Goal: Transaction & Acquisition: Purchase product/service

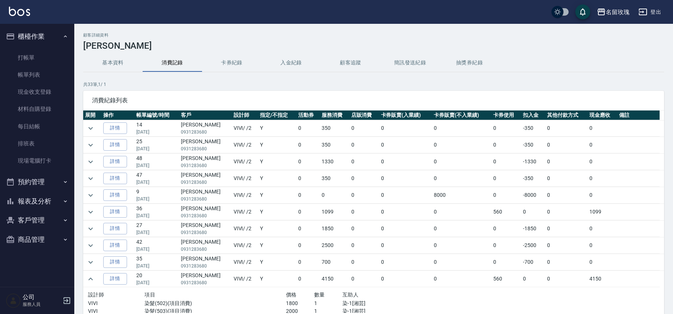
scroll to position [99, 0]
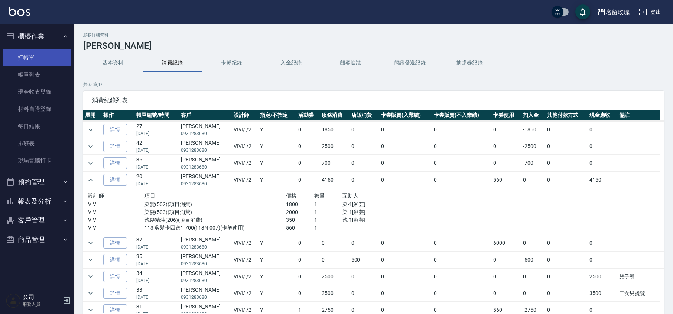
click at [27, 58] on link "打帳單" at bounding box center [37, 57] width 68 height 17
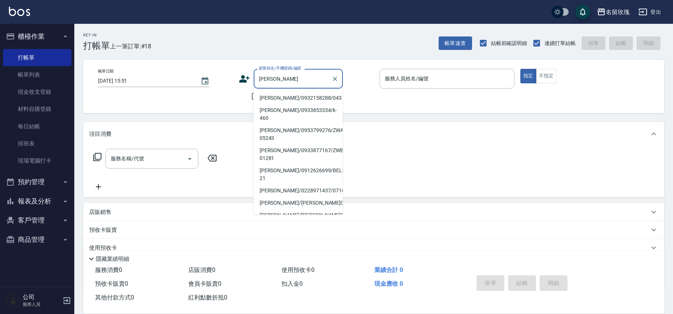
click at [284, 94] on li "[PERSON_NAME]/0932158288/043" at bounding box center [298, 98] width 89 height 12
type input "[PERSON_NAME]/0932158288/043"
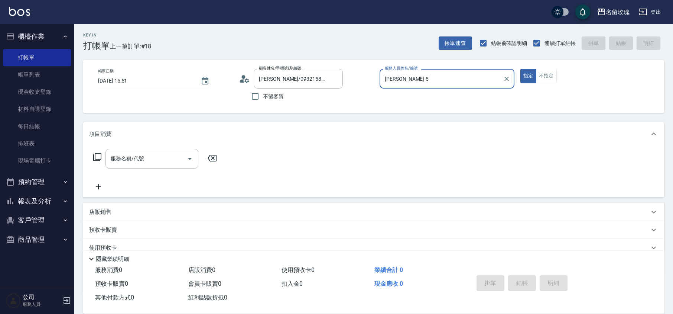
type input "[PERSON_NAME]-5"
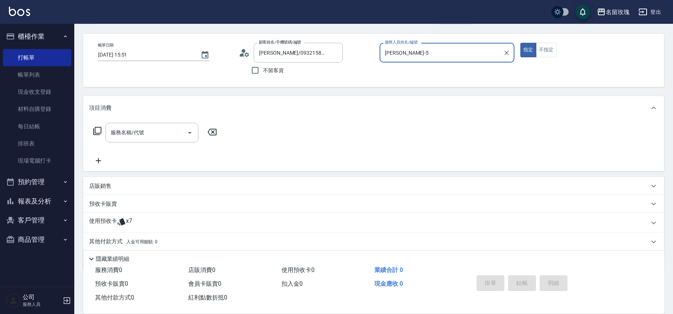
scroll to position [51, 0]
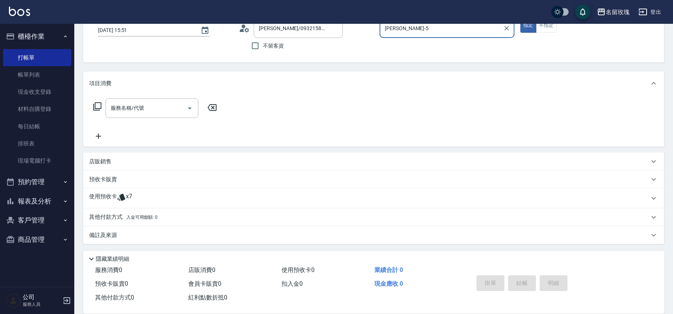
click at [137, 197] on div "使用預收卡 x7" at bounding box center [369, 197] width 560 height 11
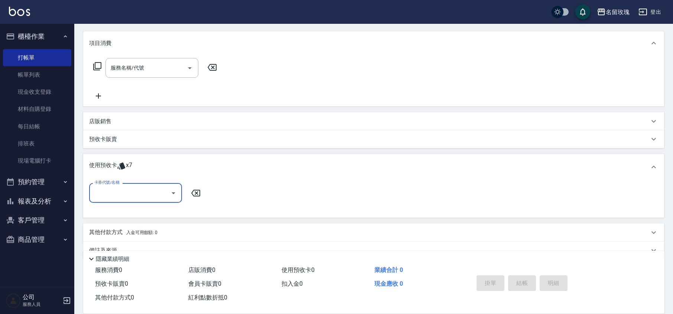
scroll to position [102, 0]
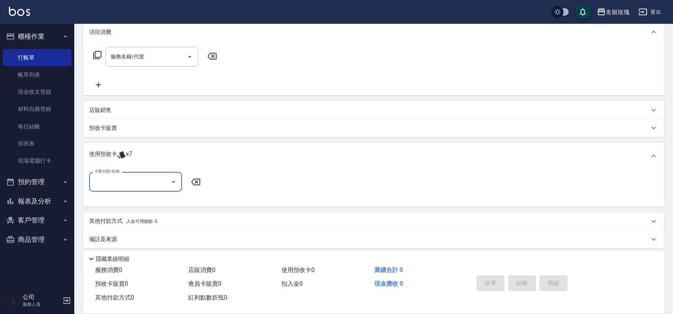
click at [160, 182] on input "卡券代號/名稱" at bounding box center [130, 181] width 75 height 13
click at [150, 198] on div "剪髮卡四送一(1000)預收 剩餘2張" at bounding box center [135, 200] width 93 height 12
type input "剪髮卡四送一(1000)預收"
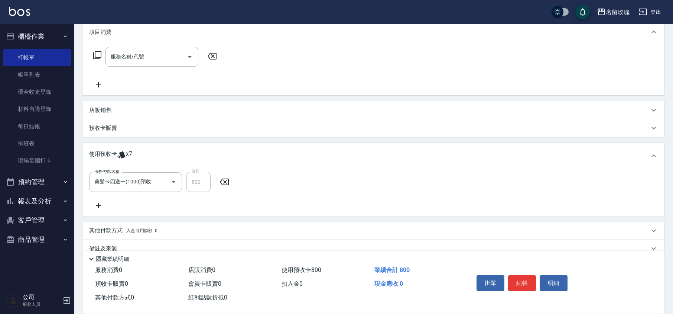
click at [150, 207] on div "卡券代號/名稱 剪髮卡四送一(1000)預收 卡券代號/名稱 金額 800 金額" at bounding box center [373, 191] width 569 height 38
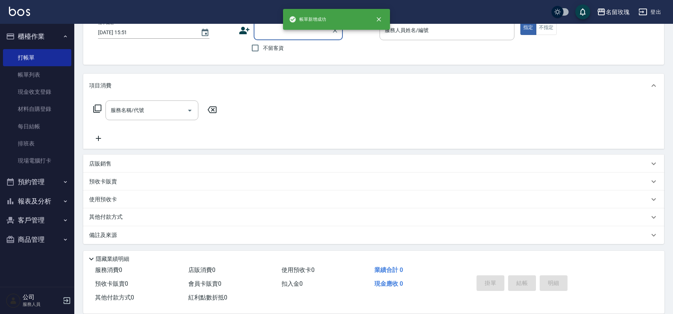
scroll to position [0, 0]
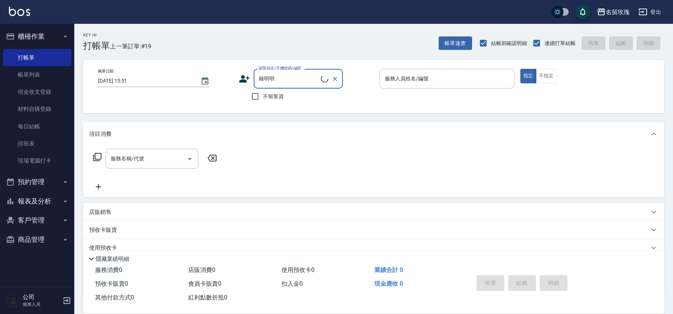
click at [292, 73] on input "鐘明明" at bounding box center [289, 78] width 64 height 13
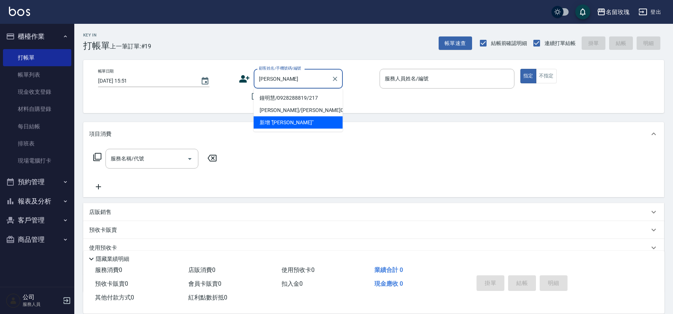
click at [287, 94] on li "鐘明慧/0928288819/217" at bounding box center [298, 98] width 89 height 12
type input "鐘明慧/0928288819/217"
type input "[PERSON_NAME]-5"
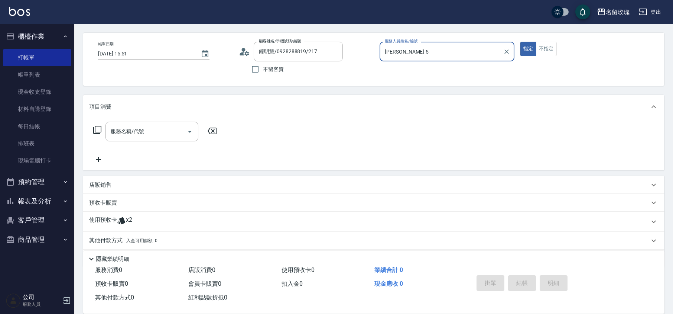
scroll to position [51, 0]
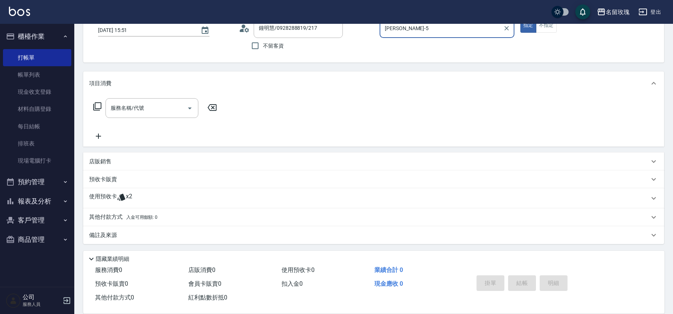
click at [129, 198] on span "x2" at bounding box center [129, 197] width 6 height 11
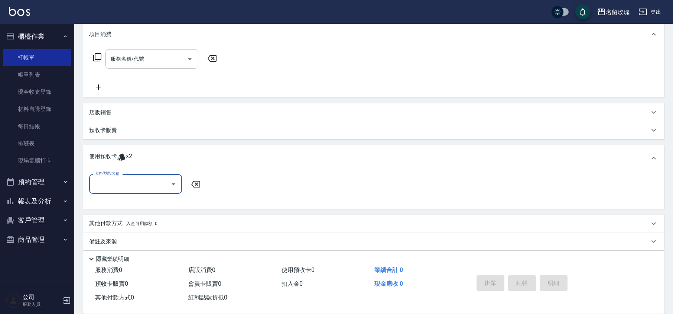
scroll to position [100, 0]
click at [170, 191] on div at bounding box center [173, 184] width 11 height 20
drag, startPoint x: 168, startPoint y: 184, endPoint x: 163, endPoint y: 192, distance: 10.2
click at [169, 184] on button "Open" at bounding box center [174, 184] width 12 height 12
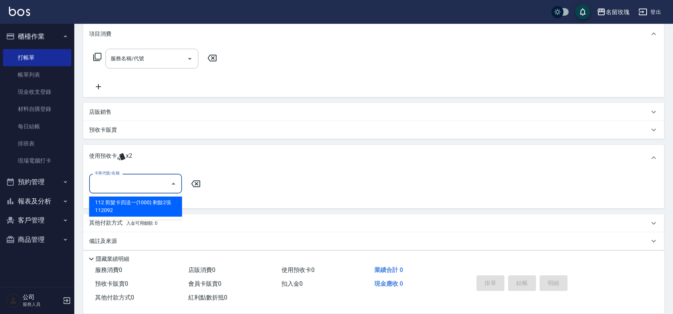
click at [153, 205] on div "112 剪髮卡四送一(1000) 剩餘2張 112092" at bounding box center [135, 206] width 93 height 20
type input "112 剪髮卡四送一(1000) 112092"
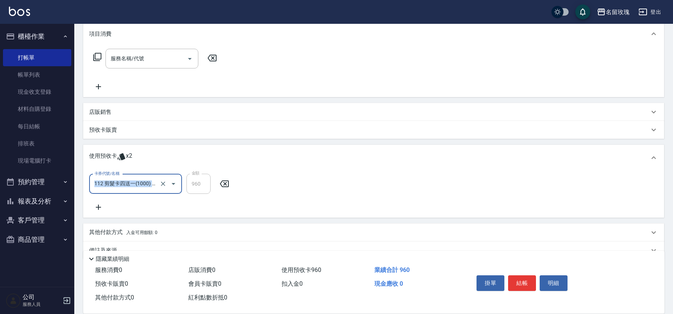
click at [153, 205] on div "卡券代號/名稱 112 剪髮卡四送一(1000) 112092 卡券代號/名稱 金額 960 金額" at bounding box center [373, 193] width 569 height 38
click at [179, 210] on div "卡券代號/名稱 112 剪髮卡四送一(1000) 112092 卡券代號/名稱 金額 960 金額" at bounding box center [373, 193] width 569 height 38
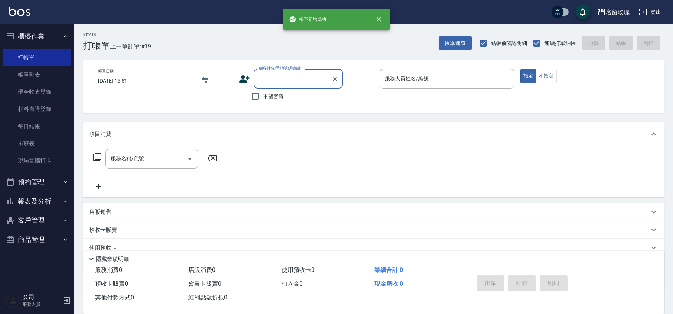
scroll to position [0, 0]
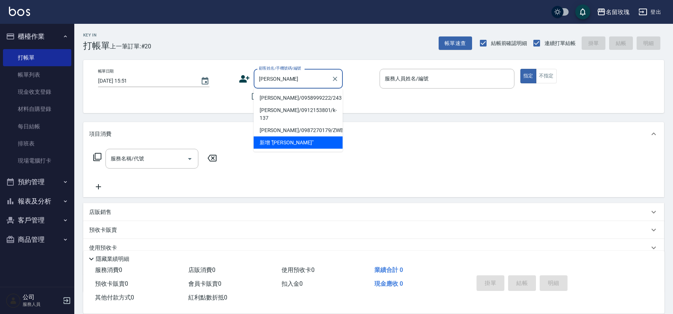
click at [302, 99] on li "[PERSON_NAME]/0958999222/243" at bounding box center [298, 98] width 89 height 12
type input "[PERSON_NAME]/0958999222/243"
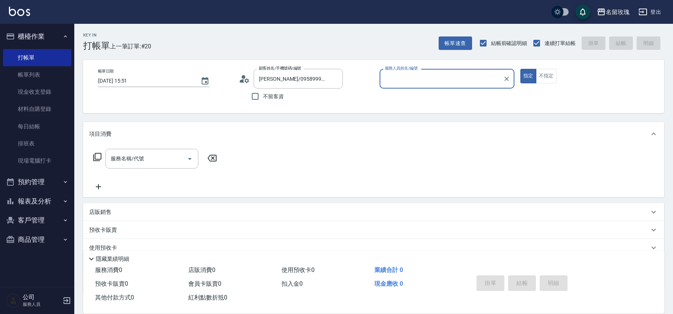
type input "[PERSON_NAME]-5"
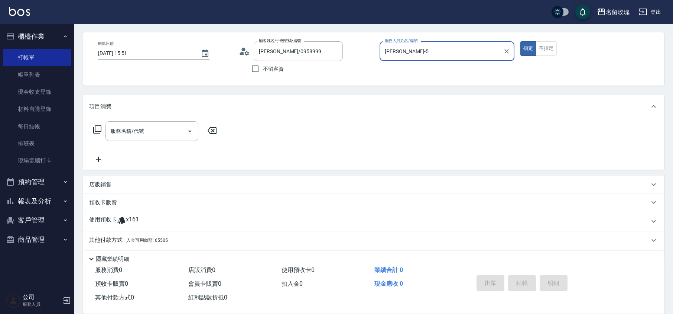
scroll to position [51, 0]
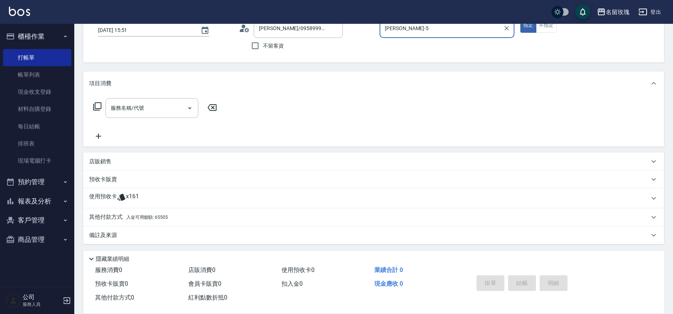
click at [119, 193] on icon at bounding box center [121, 196] width 9 height 9
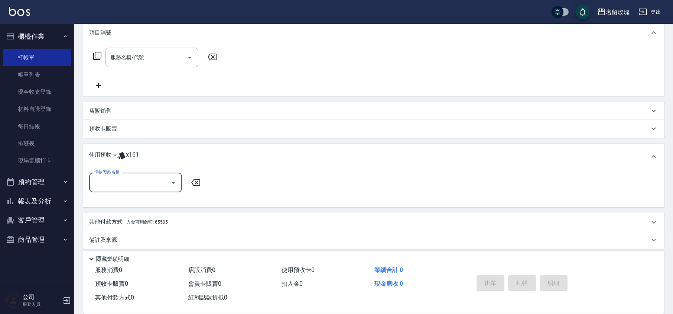
scroll to position [105, 0]
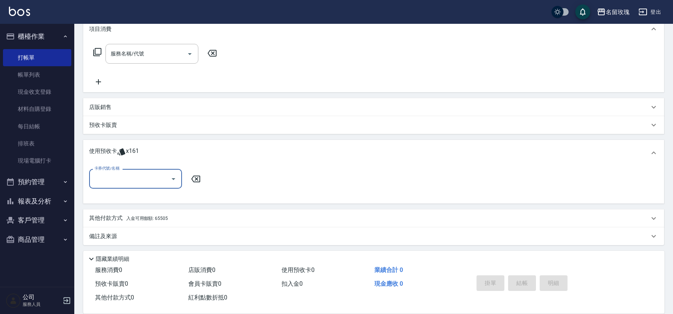
click at [176, 181] on icon "Open" at bounding box center [173, 178] width 9 height 9
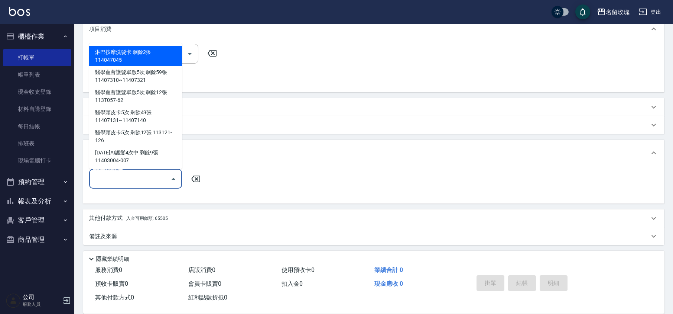
click at [120, 54] on div "淋巴按摩洗髮卡 剩餘2張 114047045" at bounding box center [135, 56] width 93 height 20
type input "淋巴按摩洗髮卡 114047045"
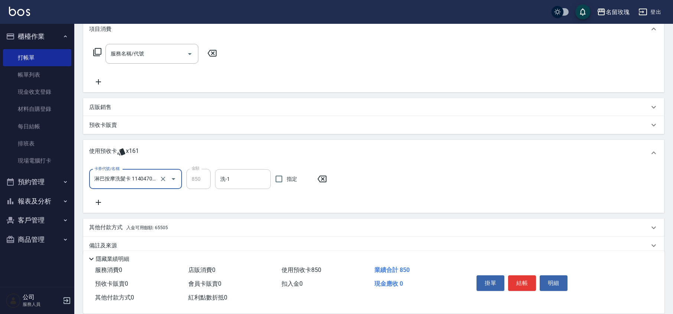
click at [234, 175] on input "洗-1" at bounding box center [243, 178] width 49 height 13
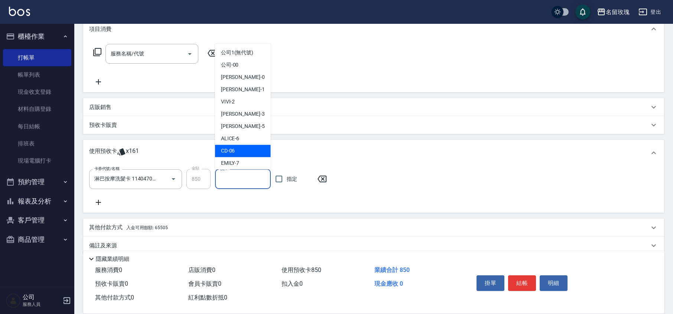
scroll to position [138, 0]
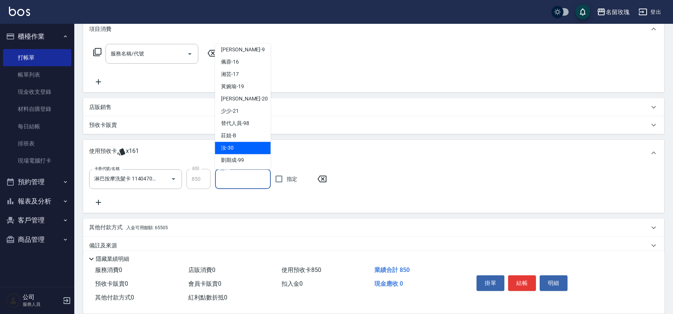
click at [231, 145] on span "汝 -30" at bounding box center [227, 148] width 13 height 8
type input "汝-30"
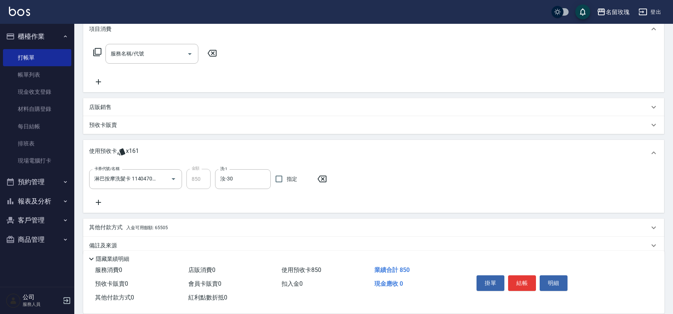
click at [103, 197] on div "卡券代號/名稱 淋巴按摩洗髮卡 114047045 卡券代號/名稱 金額 850 金額 洗-1 汝-30 洗-1 指定" at bounding box center [373, 188] width 569 height 38
click at [104, 200] on icon at bounding box center [98, 202] width 19 height 9
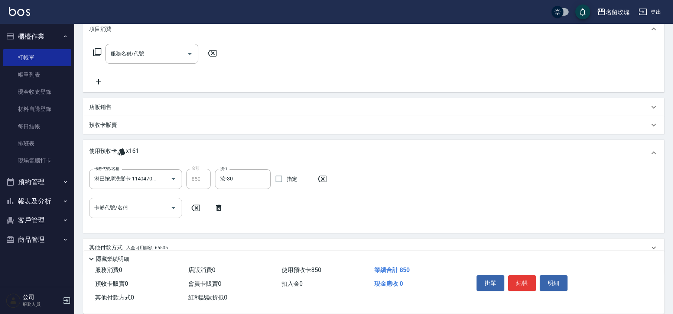
click at [171, 207] on icon "Open" at bounding box center [173, 207] width 9 height 9
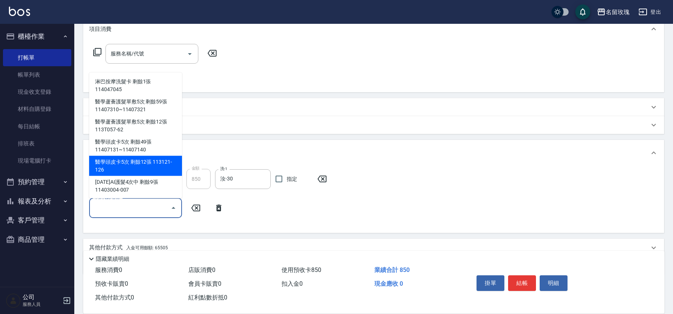
click at [167, 164] on div "醫學頭皮卡5次 剩餘12張 113121-126" at bounding box center [135, 166] width 93 height 20
type input "醫學頭皮卡5次 113121-126"
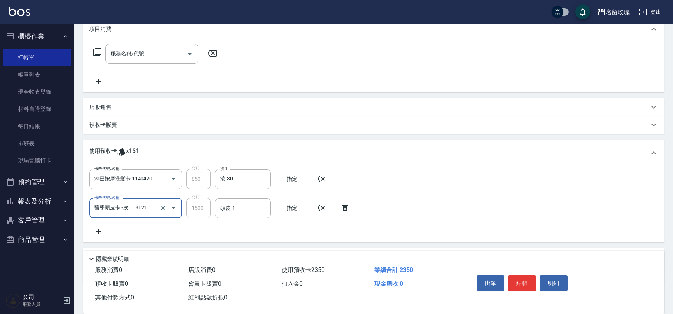
click at [234, 208] on input "頭皮-1" at bounding box center [243, 207] width 49 height 13
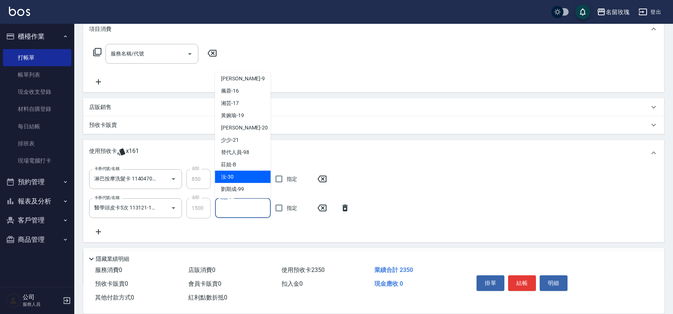
click at [236, 171] on div "汝 -30" at bounding box center [243, 177] width 56 height 12
type input "汝-30"
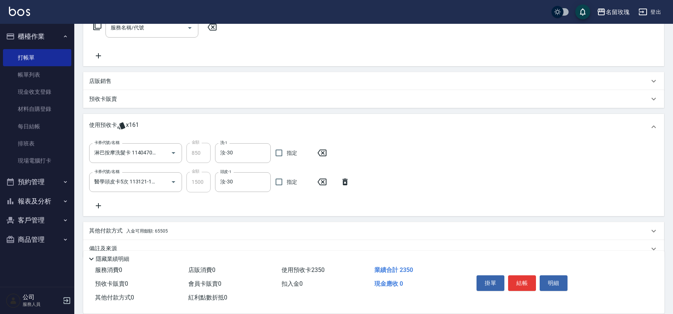
scroll to position [145, 0]
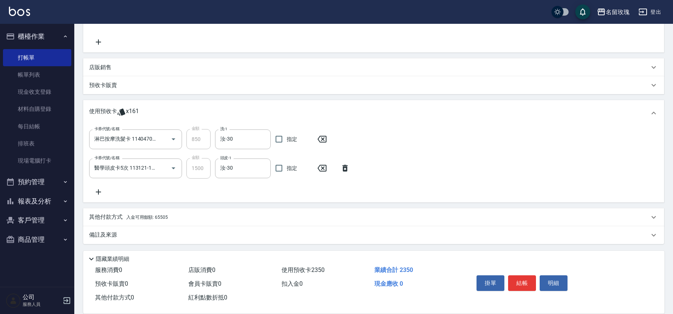
click at [247, 197] on div "卡券代號/名稱 淋巴按摩洗髮卡 114047045 卡券代號/名稱 金額 850 金額 洗-1 汝-30 洗-1 指定 卡券代號/名稱 醫學頭皮卡5次 113…" at bounding box center [373, 164] width 581 height 76
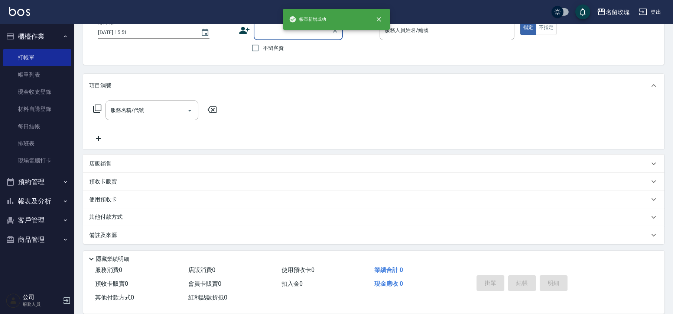
scroll to position [0, 0]
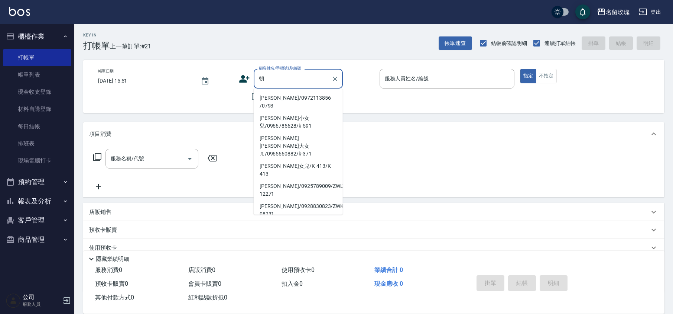
click at [283, 98] on li "[PERSON_NAME]/0972113856 /0793" at bounding box center [298, 102] width 89 height 20
type input "[PERSON_NAME]/0972113856 /0793"
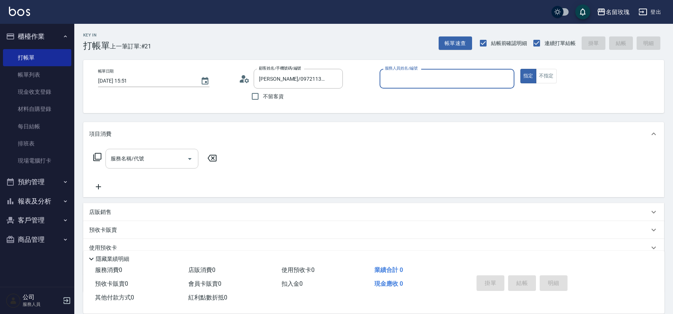
type input "[PERSON_NAME]-5"
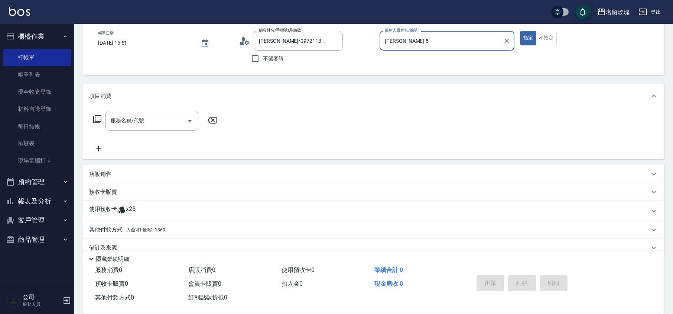
scroll to position [48, 0]
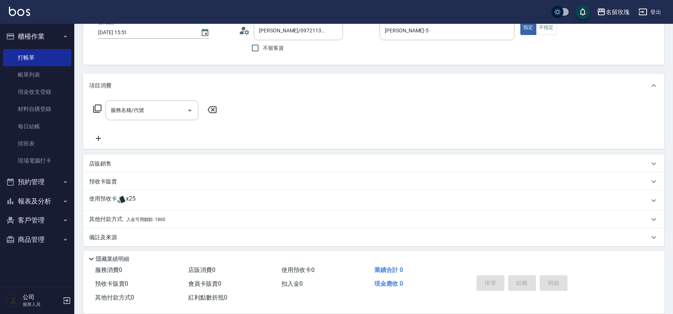
click at [132, 197] on span "x25" at bounding box center [131, 200] width 10 height 11
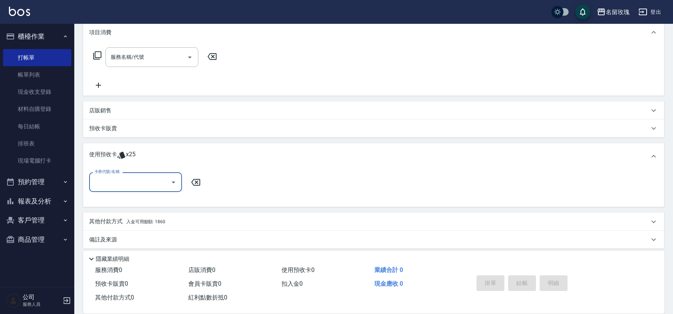
scroll to position [105, 0]
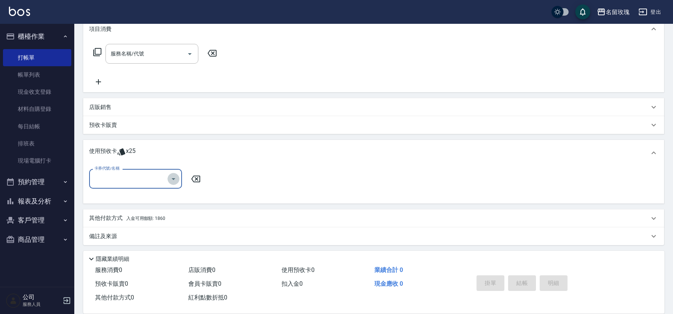
click at [173, 177] on icon "Open" at bounding box center [173, 178] width 9 height 9
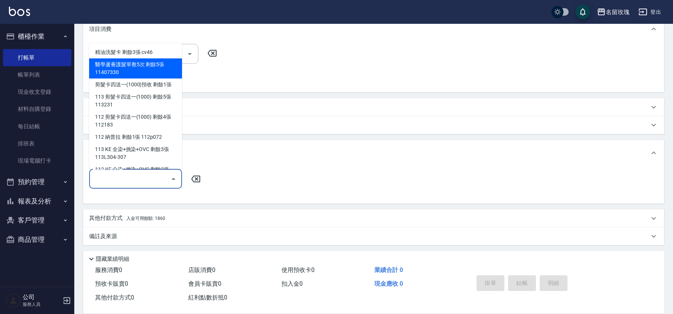
click at [142, 65] on div "醫學蘆薈護髮單敷5次 剩餘5張 11407330" at bounding box center [135, 68] width 93 height 20
type input "醫學蘆薈護髮單敷5次 11407330"
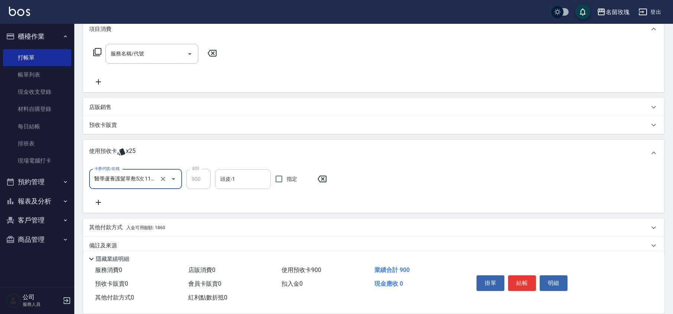
click at [250, 186] on div "頭皮-1" at bounding box center [243, 179] width 56 height 20
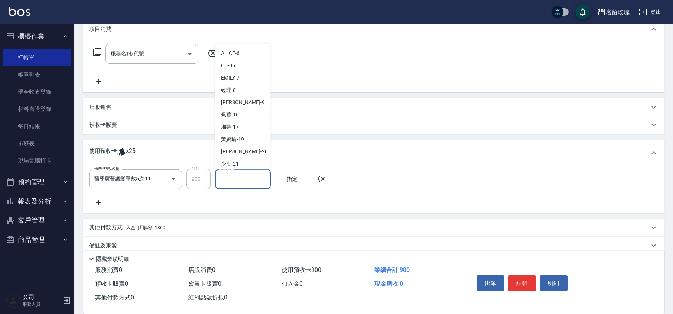
scroll to position [138, 0]
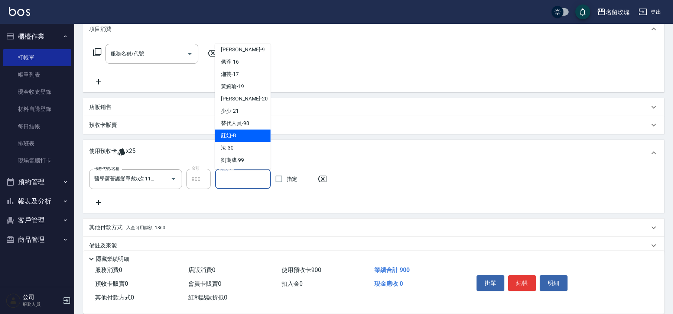
click at [229, 149] on span "汝 -30" at bounding box center [227, 148] width 13 height 8
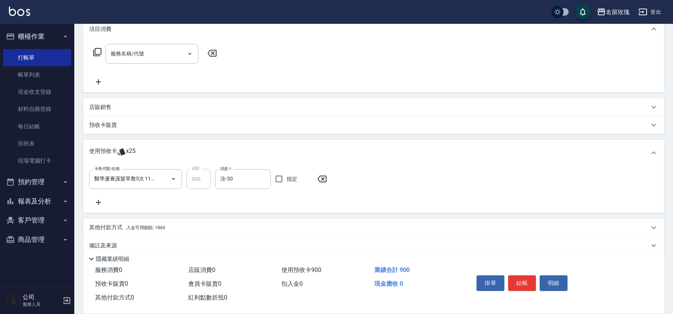
type input "汝-30"
click at [97, 204] on icon at bounding box center [98, 202] width 19 height 9
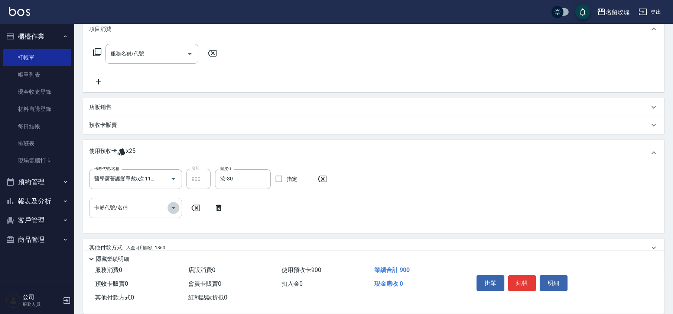
click at [172, 205] on icon "Open" at bounding box center [173, 207] width 9 height 9
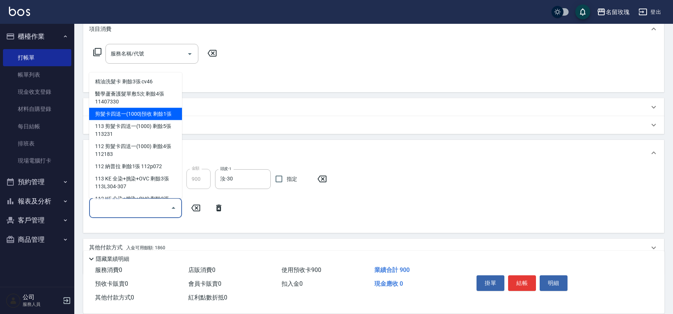
click at [132, 111] on div "剪髮卡四送一(1000)預收 剩餘1張" at bounding box center [135, 114] width 93 height 12
type input "剪髮卡四送一(1000)預收"
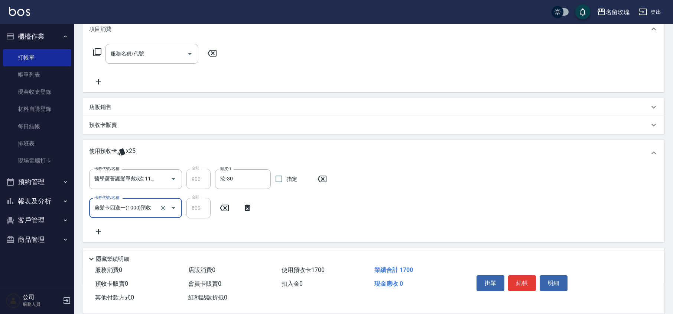
click at [99, 227] on icon at bounding box center [98, 231] width 19 height 9
click at [168, 232] on div at bounding box center [173, 237] width 11 height 20
click at [171, 233] on icon "Open" at bounding box center [173, 236] width 9 height 9
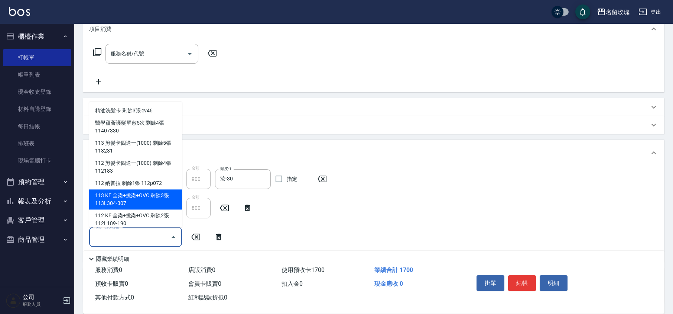
click at [147, 196] on div "113 KE 全染+挑染+OVC 剩餘3張 113L304-307" at bounding box center [135, 200] width 93 height 20
type input "113 KE 全染+挑染+OVC 113L304-307"
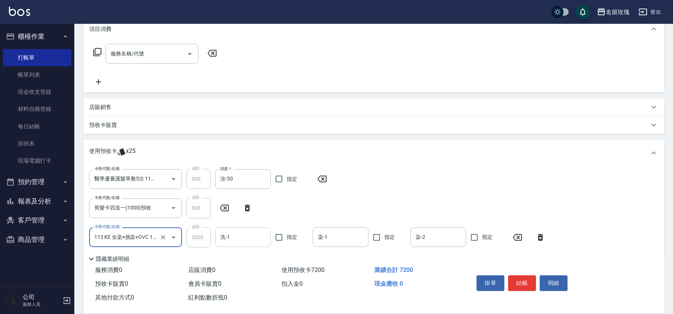
click at [256, 231] on input "洗-1" at bounding box center [243, 236] width 49 height 13
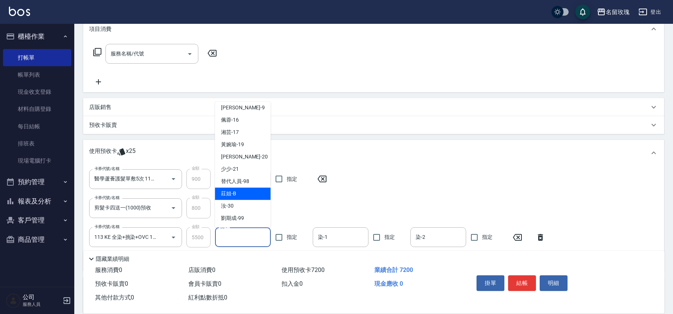
click at [236, 198] on div "莊姐 -B" at bounding box center [243, 194] width 56 height 12
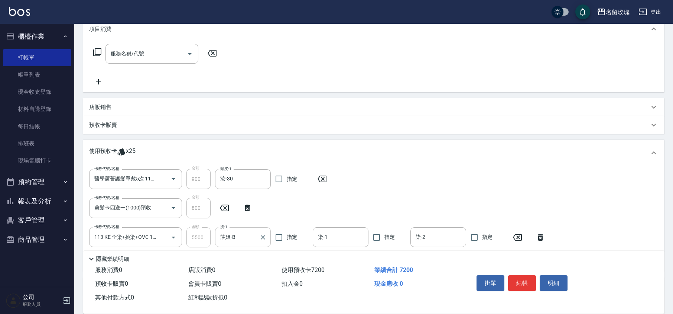
drag, startPoint x: 240, startPoint y: 229, endPoint x: 241, endPoint y: 234, distance: 5.0
click at [241, 229] on div "莊姐-B 洗-1" at bounding box center [243, 237] width 56 height 20
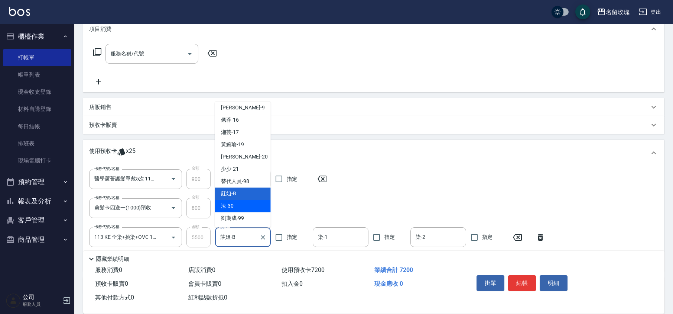
click at [240, 202] on div "汝 -30" at bounding box center [243, 206] width 56 height 12
type input "汝-30"
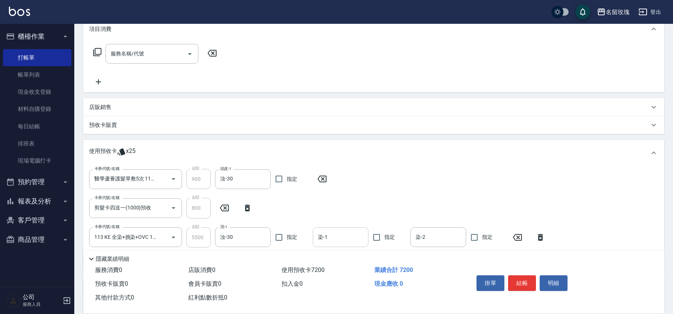
click at [324, 239] on input "染-1" at bounding box center [340, 236] width 49 height 13
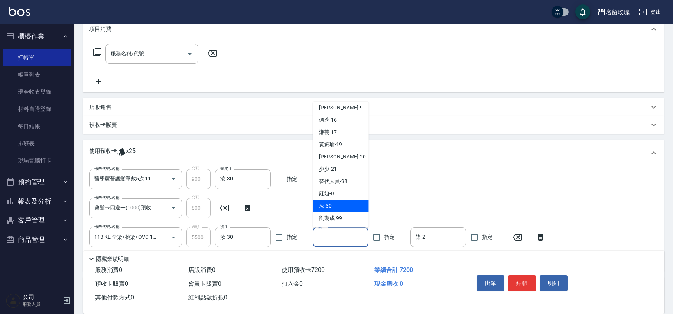
click at [320, 208] on span "汝 -30" at bounding box center [325, 206] width 13 height 8
type input "汝-30"
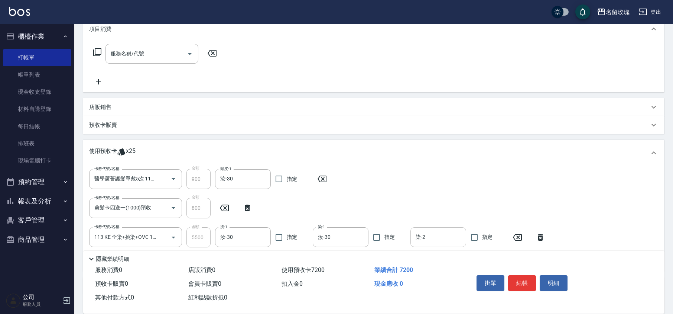
click at [427, 234] on input "染-2" at bounding box center [438, 236] width 49 height 13
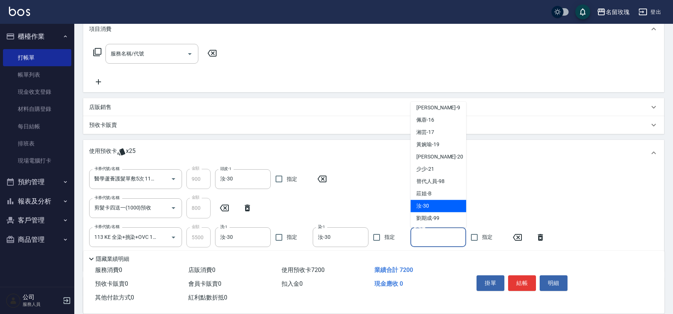
click at [420, 209] on span "汝 -30" at bounding box center [423, 206] width 13 height 8
type input "汝-30"
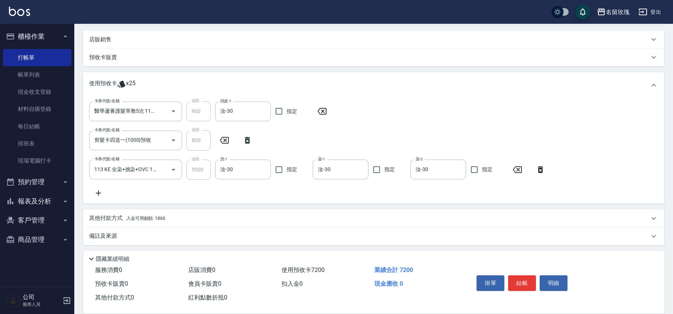
scroll to position [173, 0]
click at [279, 182] on div "卡券代號/名稱 醫學蘆薈護髮單敷5次 11407330 卡券代號/名稱 金額 900 金額 頭皮-1 汝-30 頭皮-1 指定 卡券代號/名稱 剪髮卡四送一(…" at bounding box center [373, 148] width 569 height 96
type input "[DATE] 15:53"
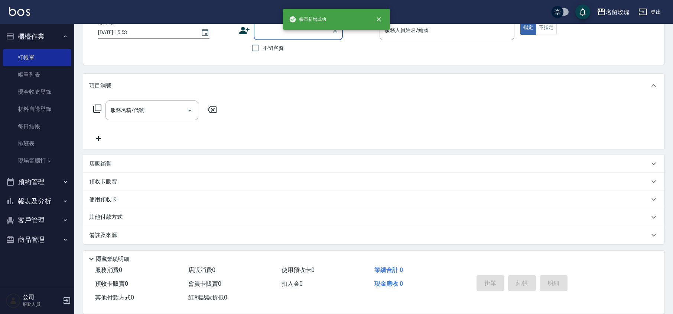
scroll to position [0, 0]
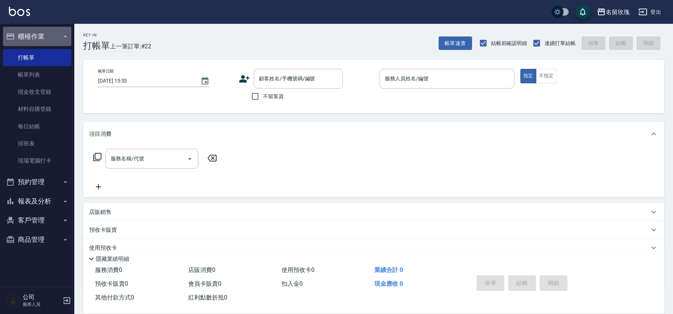
click at [39, 29] on button "櫃檯作業" at bounding box center [37, 36] width 68 height 19
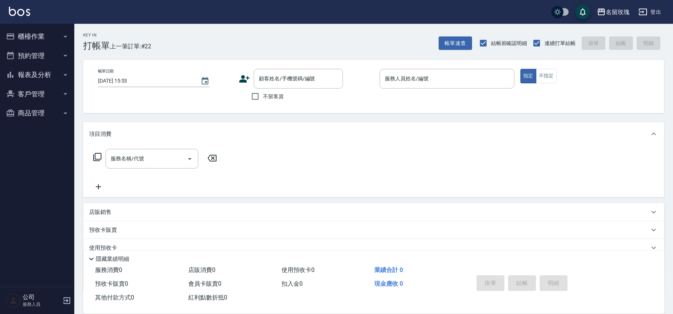
click at [34, 71] on button "報表及分析" at bounding box center [37, 74] width 68 height 19
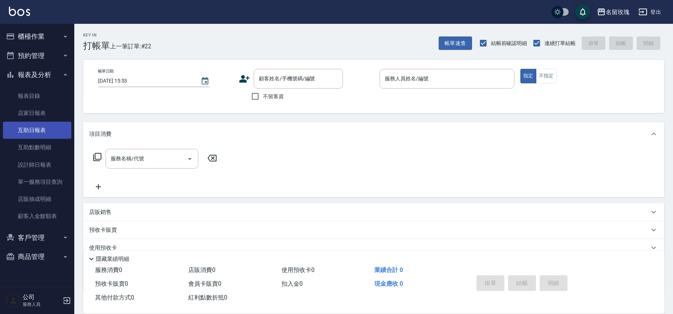
click at [30, 127] on link "互助日報表" at bounding box center [37, 130] width 68 height 17
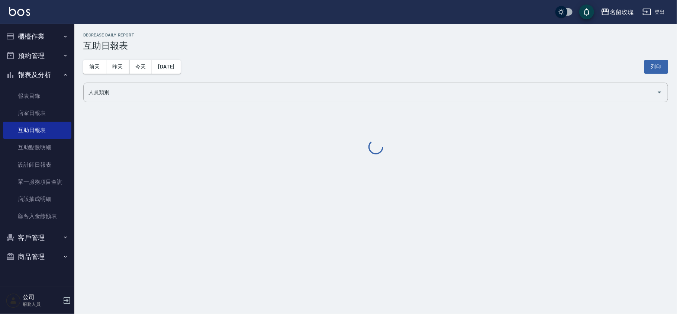
click at [320, 61] on div "[DATE] [DATE] [DATE] [DATE] 列印" at bounding box center [375, 67] width 585 height 32
click at [320, 60] on div "[DATE] [DATE] [DATE] [DATE] 列印" at bounding box center [375, 67] width 585 height 32
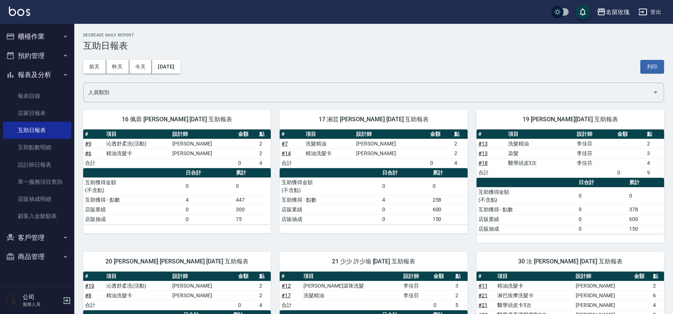
click at [308, 60] on div "[DATE] [DATE] [DATE] [DATE] 列印" at bounding box center [373, 67] width 581 height 32
click at [36, 164] on link "設計師日報表" at bounding box center [37, 164] width 68 height 17
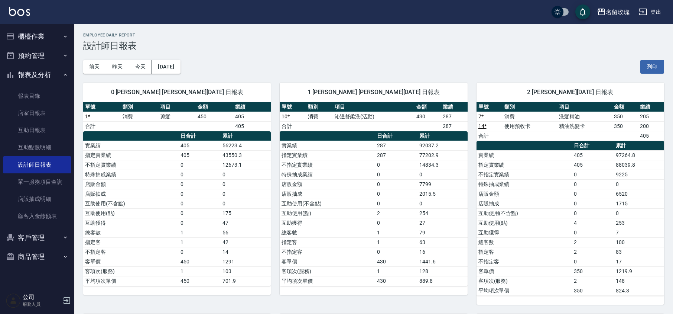
click at [228, 48] on h3 "設計師日報表" at bounding box center [373, 46] width 581 height 10
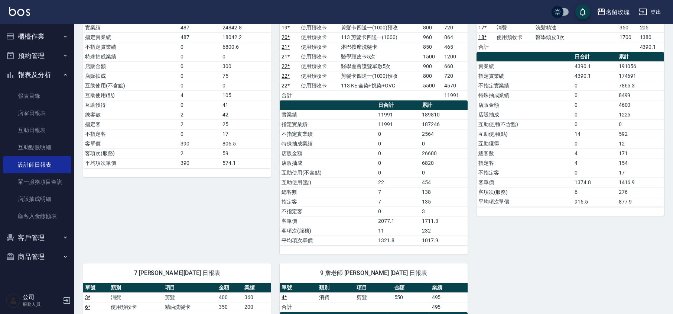
scroll to position [495, 0]
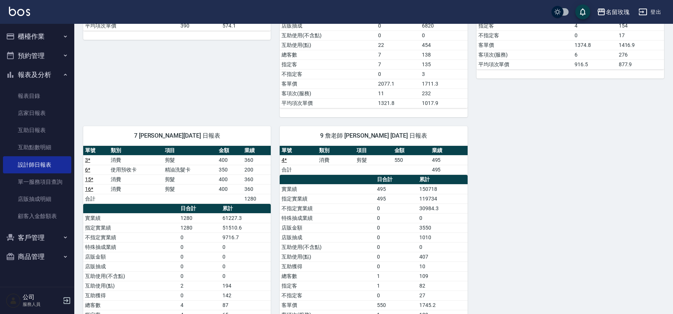
click at [46, 68] on button "報表及分析" at bounding box center [37, 74] width 68 height 19
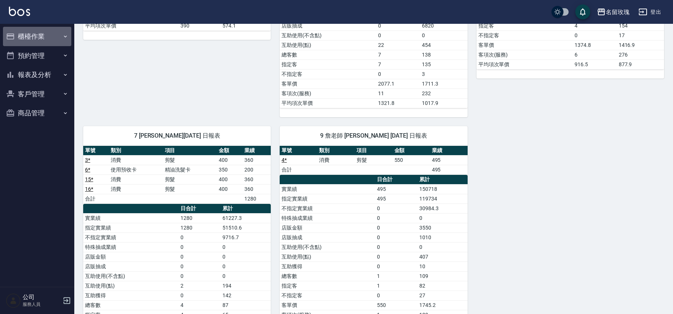
click at [36, 27] on button "櫃檯作業" at bounding box center [37, 36] width 68 height 19
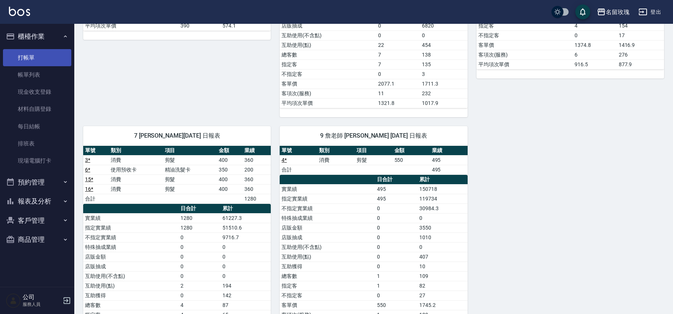
click at [27, 56] on link "打帳單" at bounding box center [37, 57] width 68 height 17
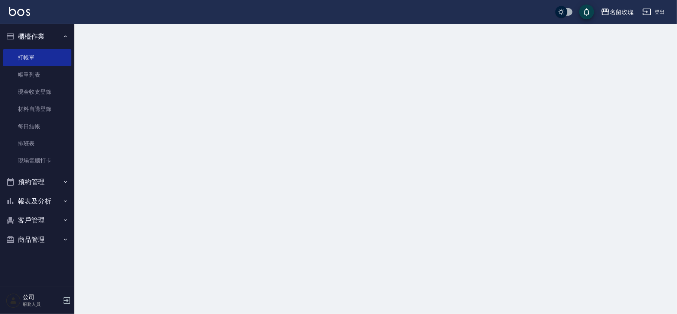
click at [33, 33] on button "櫃檯作業" at bounding box center [37, 36] width 68 height 19
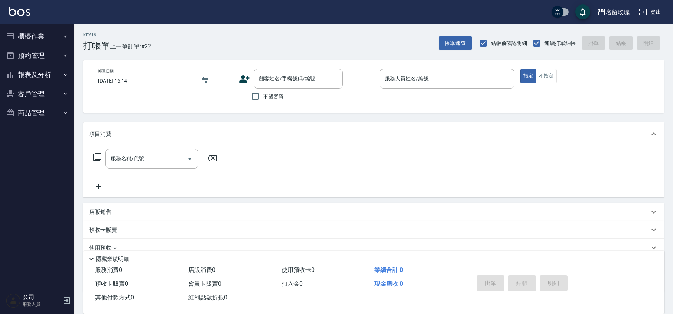
click at [203, 42] on div "Key In 打帳單 上一筆訂單:#22 帳單速查 結帳前確認明細 連續打單結帳 掛單 結帳 明細" at bounding box center [369, 37] width 590 height 27
click at [294, 75] on div "顧客姓名/手機號碼/編號 顧客姓名/手機號碼/編號" at bounding box center [298, 79] width 89 height 20
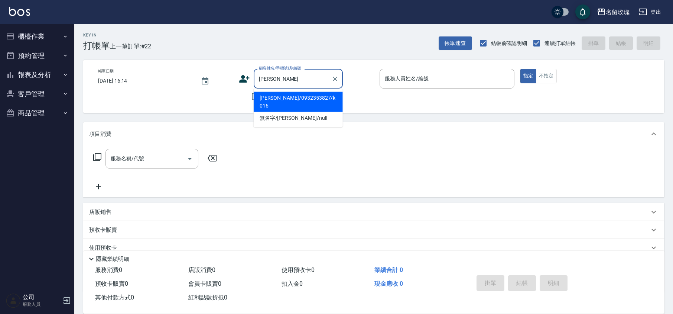
click at [274, 93] on li "[PERSON_NAME]/0932353827/k-016" at bounding box center [298, 102] width 89 height 20
type input "[PERSON_NAME]/0932353827/k-016"
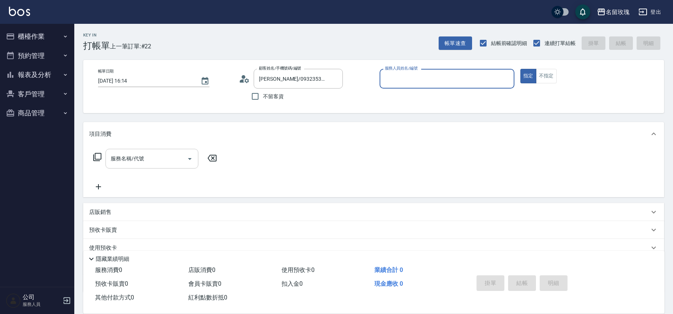
type input "[PERSON_NAME]-5"
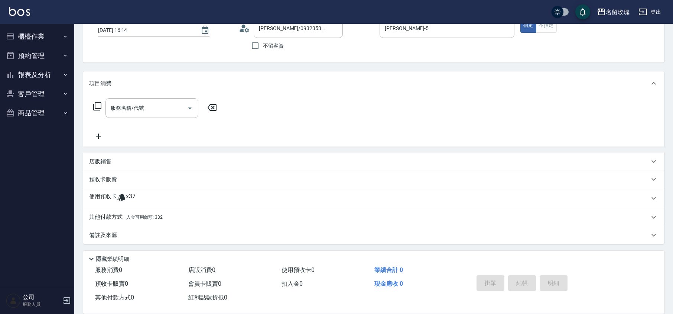
click at [124, 204] on div "使用預收卡 x37" at bounding box center [373, 198] width 581 height 20
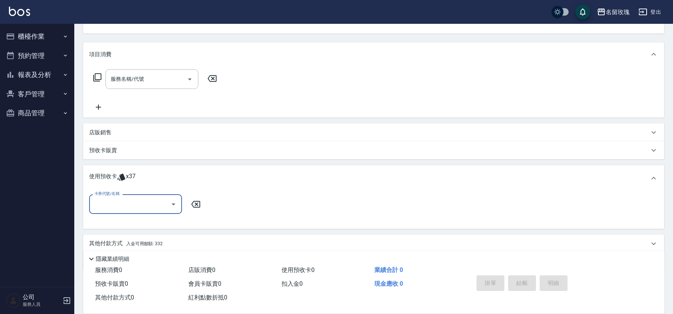
scroll to position [106, 0]
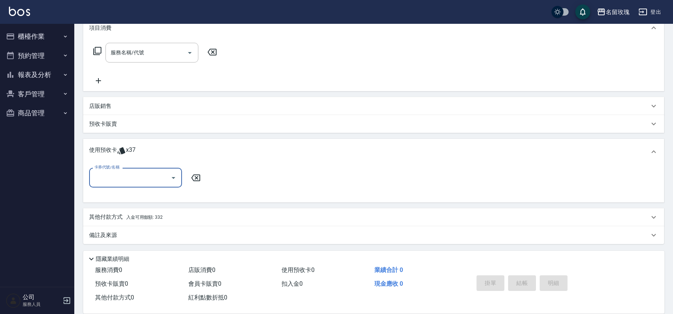
click at [165, 168] on div "卡券代號/名稱" at bounding box center [135, 178] width 93 height 20
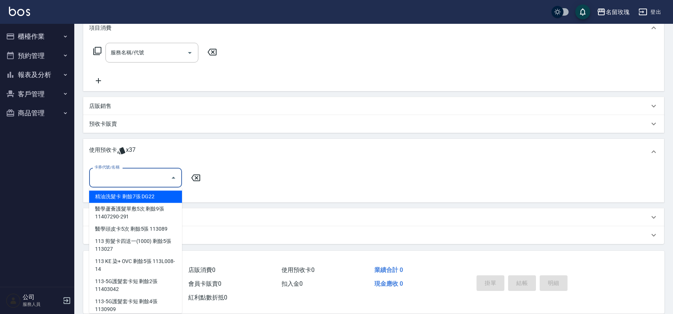
click at [140, 196] on div "精油洗髮卡 剩餘7張 DG22" at bounding box center [135, 196] width 93 height 12
type input "精油洗髮卡 DG22"
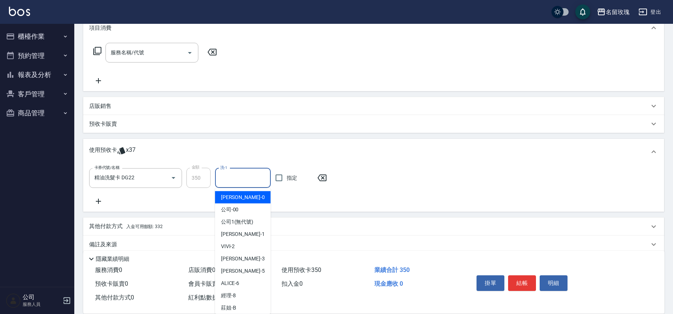
click at [237, 179] on input "洗-1" at bounding box center [243, 177] width 49 height 13
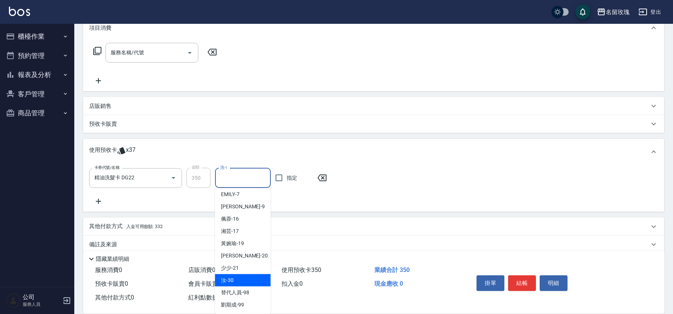
click at [248, 277] on div "汝 -30" at bounding box center [243, 280] width 56 height 12
type input "汝-30"
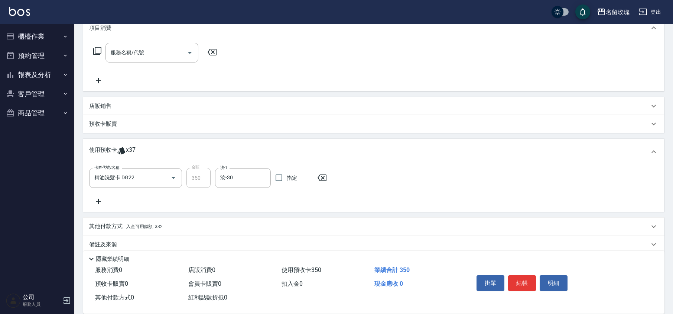
click at [93, 198] on icon at bounding box center [98, 201] width 19 height 9
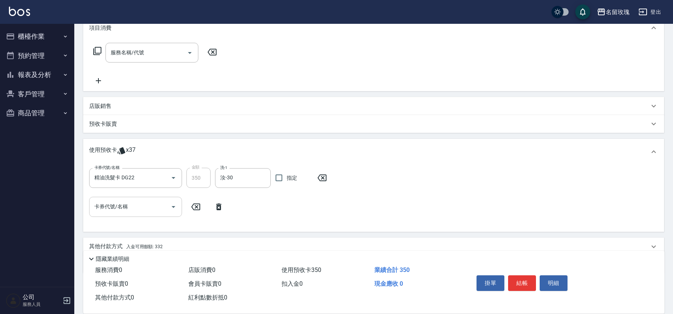
click at [174, 207] on icon "Open" at bounding box center [174, 207] width 4 height 2
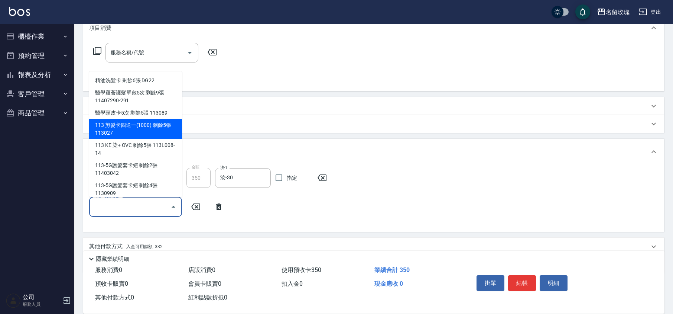
click at [146, 132] on div "113 剪髮卡四送一(1000) 剩餘5張 113027" at bounding box center [135, 129] width 93 height 20
type input "113 剪髮卡四送一(1000) 113027"
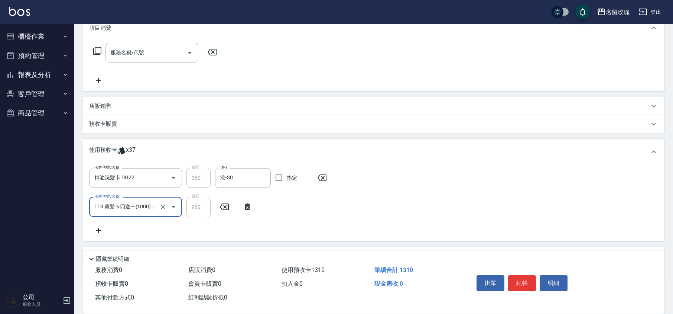
drag, startPoint x: 109, startPoint y: 228, endPoint x: 105, endPoint y: 230, distance: 4.3
click at [106, 229] on div "卡券代號/名稱 精油洗髮卡 DG22 卡券代號/名稱 金額 350 金額 洗-1 汝-30 洗-1 指定 卡券代號/名稱 113 剪髮卡四送一(1000) 1…" at bounding box center [373, 201] width 569 height 67
click at [103, 230] on icon at bounding box center [98, 230] width 19 height 9
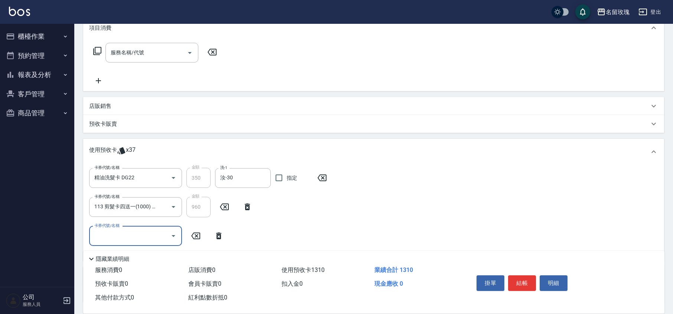
click at [178, 235] on button "Open" at bounding box center [174, 236] width 12 height 12
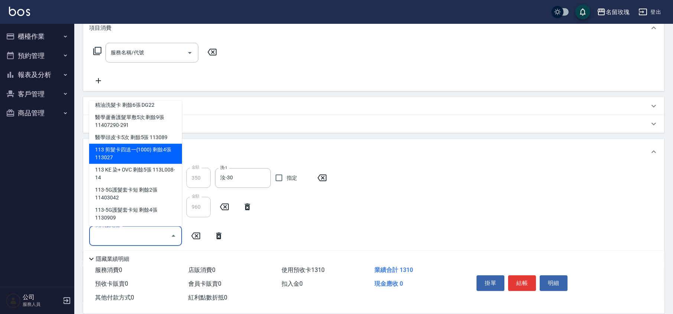
scroll to position [5, 0]
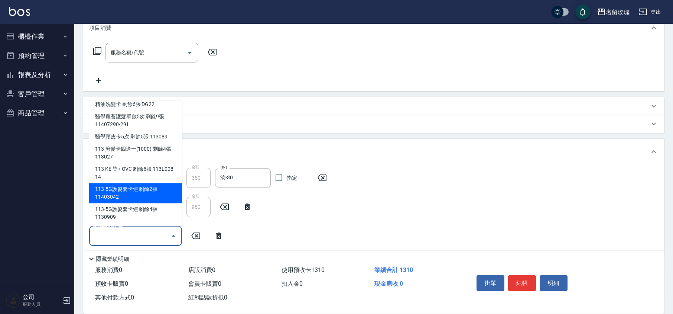
click at [284, 237] on div "卡券代號/名稱 精油洗髮卡 DG22 卡券代號/名稱 金額 350 金額 洗-1 汝-30 洗-1 指定 卡券代號/名稱 113 剪髮卡四送一(1000) 1…" at bounding box center [373, 211] width 569 height 87
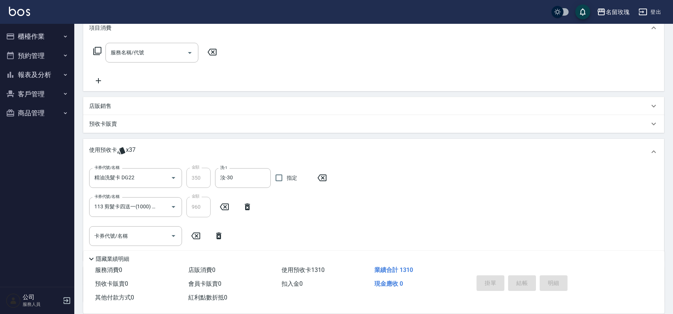
type input "[DATE] 16:40"
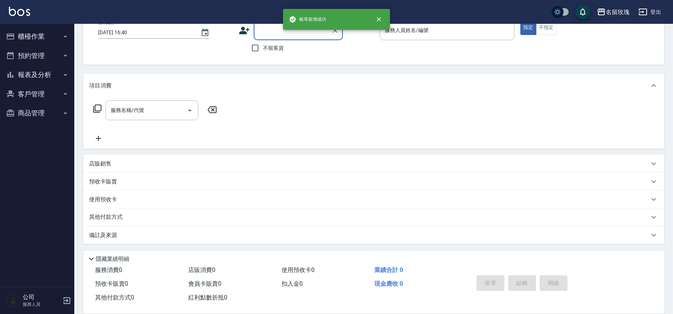
scroll to position [0, 0]
